Goal: Task Accomplishment & Management: Manage account settings

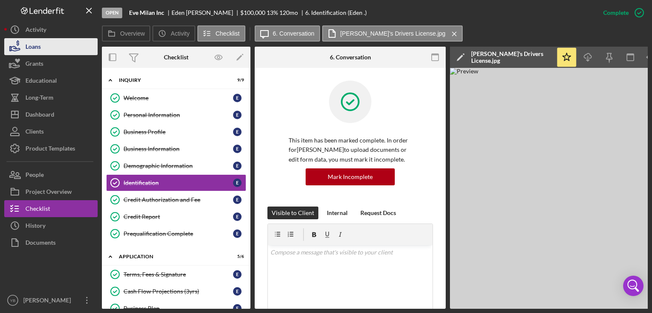
scroll to position [264, 0]
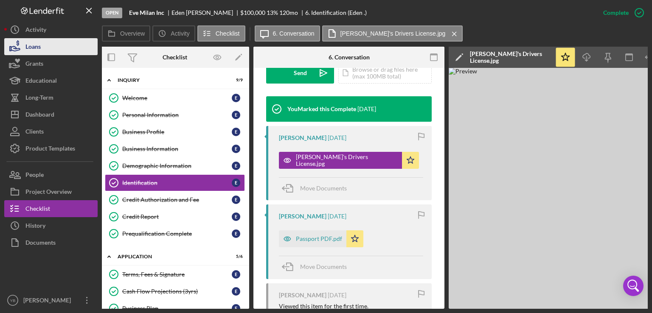
click at [38, 45] on div "Loans" at bounding box center [32, 47] width 15 height 19
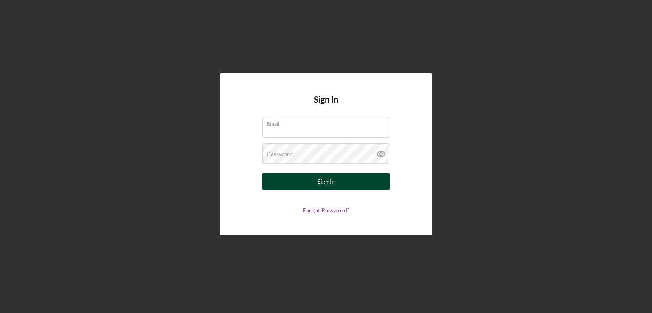
type input "ybatista@communitycapitalny.org"
click at [306, 186] on button "Sign In" at bounding box center [325, 181] width 127 height 17
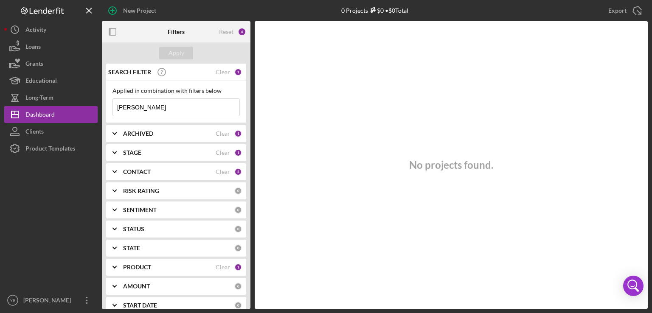
click at [164, 110] on input "[PERSON_NAME]" at bounding box center [176, 107] width 127 height 17
type input "e"
type input "[PERSON_NAME]"
click at [138, 113] on input "[PERSON_NAME]" at bounding box center [176, 107] width 127 height 17
click at [37, 48] on div "Loans" at bounding box center [32, 47] width 15 height 19
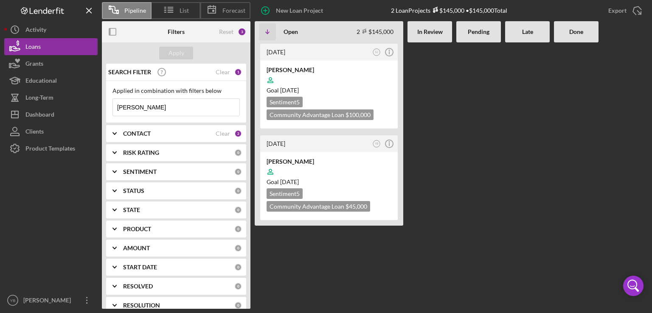
click at [163, 108] on input "[PERSON_NAME]" at bounding box center [176, 107] width 127 height 17
type input "[PERSON_NAME]"
click at [356, 182] on div "Goal [DATE]" at bounding box center [329, 182] width 125 height 8
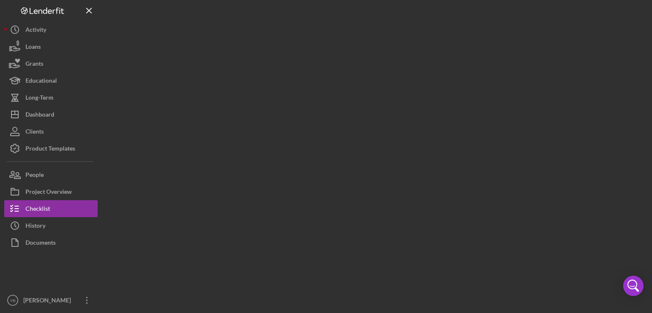
click at [356, 182] on div at bounding box center [375, 154] width 546 height 309
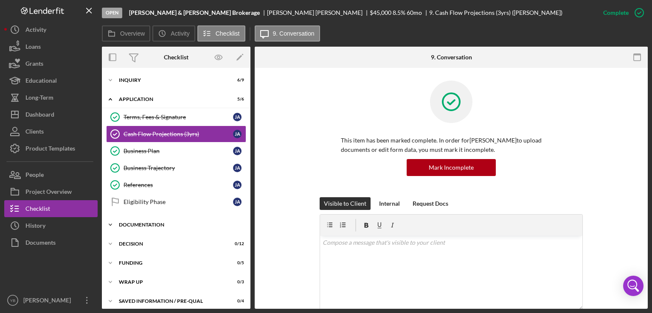
click at [166, 223] on div "Documentation" at bounding box center [179, 225] width 121 height 5
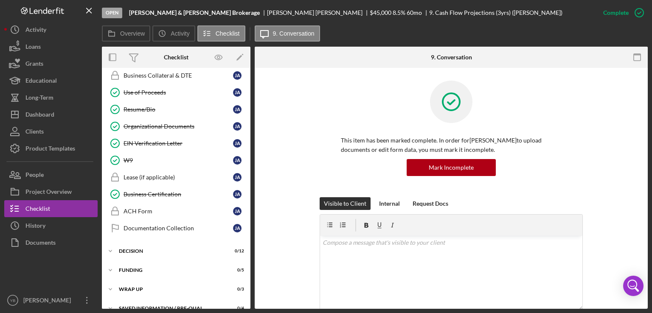
scroll to position [345, 0]
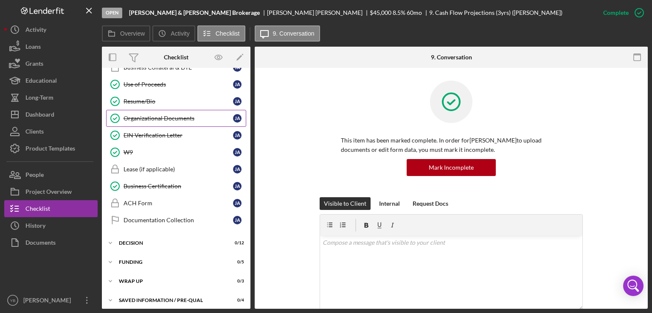
click at [172, 115] on div "Organizational Documents" at bounding box center [179, 118] width 110 height 7
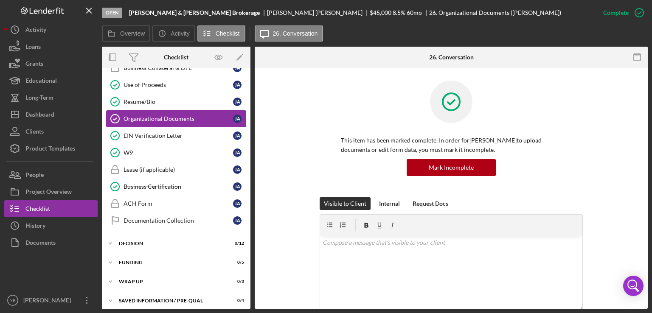
scroll to position [345, 0]
click at [620, 160] on div "This item has been marked complete. In order for [PERSON_NAME] to upload docume…" at bounding box center [452, 139] width 368 height 117
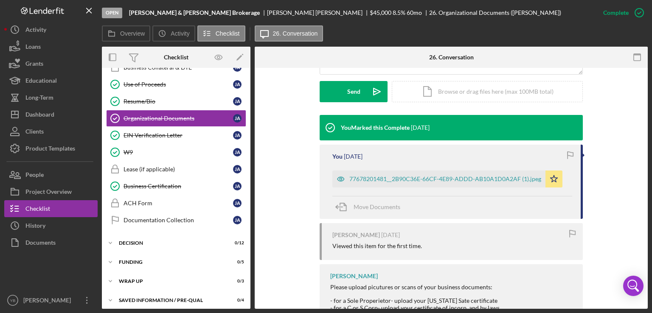
scroll to position [238, 0]
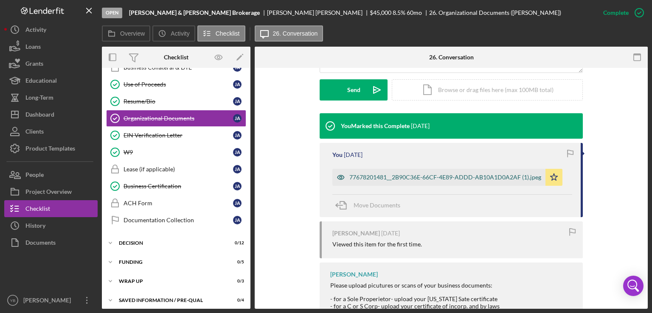
click at [445, 178] on div "77678201481__2B90C36E-66CF-4E89-ADDD-AB10A1D0A2AF (1).jpeg" at bounding box center [446, 177] width 192 height 7
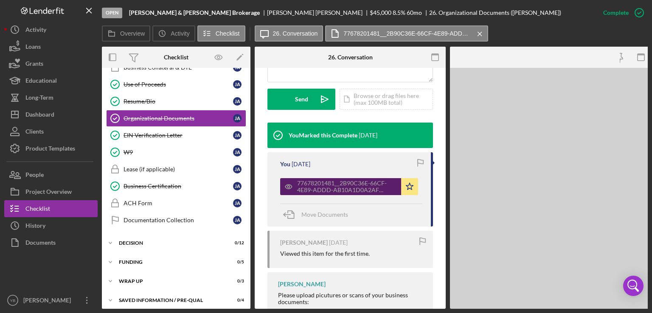
scroll to position [257, 0]
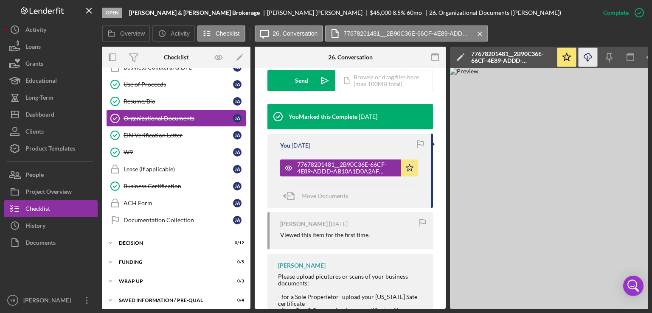
click at [589, 59] on icon "Icon/Download" at bounding box center [588, 57] width 19 height 19
click at [39, 53] on div "Loans" at bounding box center [32, 47] width 15 height 19
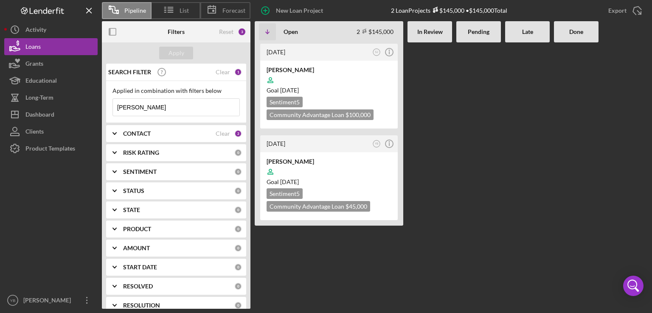
click at [153, 107] on input "[PERSON_NAME]" at bounding box center [176, 107] width 127 height 17
type input "e"
type input "fatimata"
click at [170, 55] on div "Apply" at bounding box center [177, 53] width 16 height 13
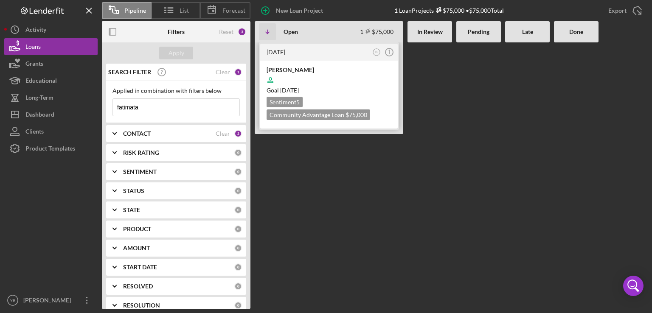
click at [333, 64] on div "[PERSON_NAME] Goal [DATE] Sentiment 5 Community Advantage Loan $75,000 $75,000" at bounding box center [329, 95] width 138 height 68
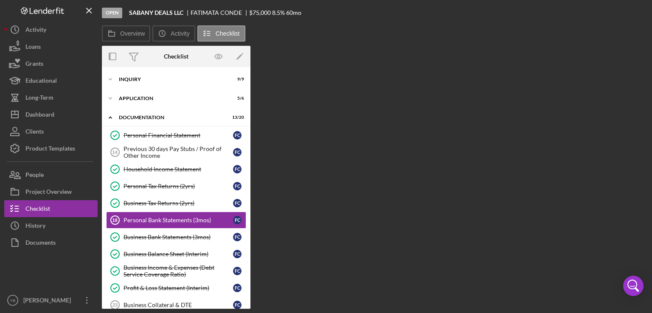
scroll to position [31, 0]
